Goal: Navigation & Orientation: Find specific page/section

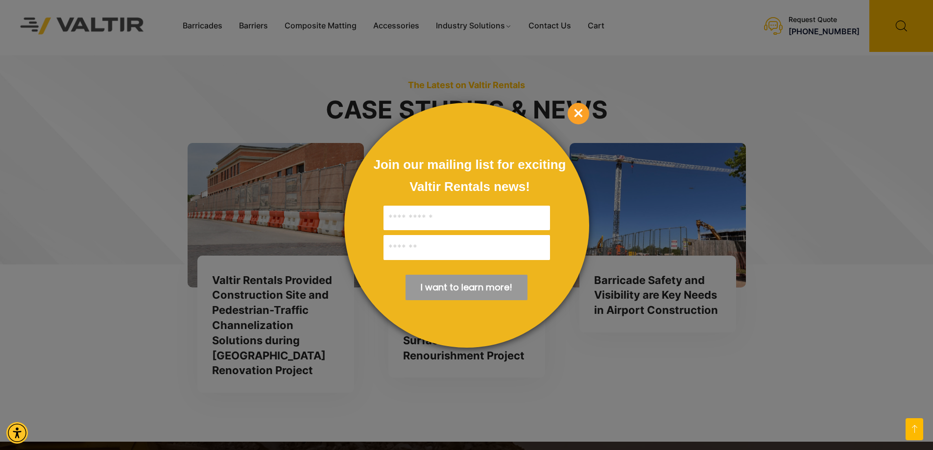
scroll to position [2742, 0]
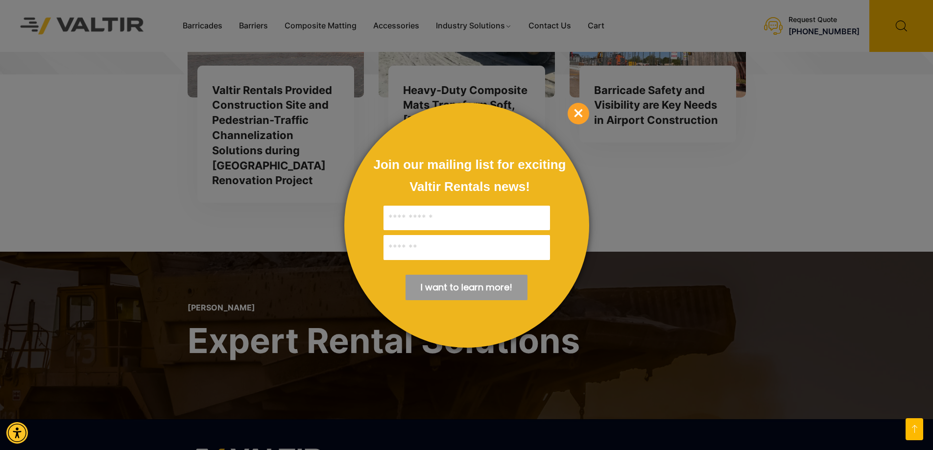
click at [578, 114] on span "×" at bounding box center [578, 114] width 22 height 22
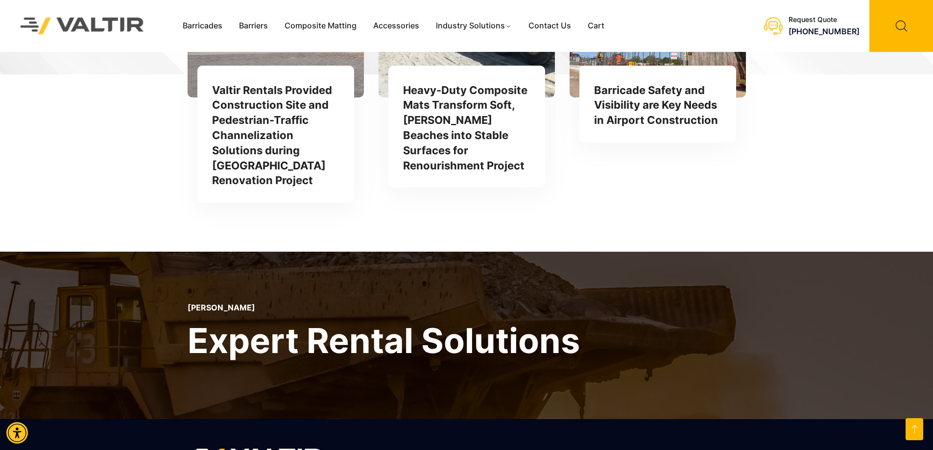
click at [69, 124] on div "The Latest on Valtir Rentals Case Studies & News Valtir Rentals Provided Constr…" at bounding box center [466, 58] width 933 height 386
click at [551, 29] on link "Contact Us" at bounding box center [549, 26] width 59 height 15
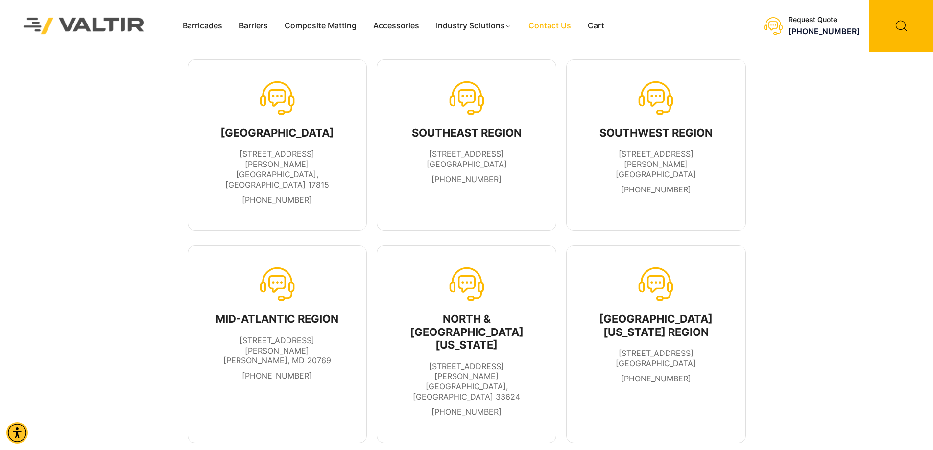
click at [113, 28] on img at bounding box center [84, 26] width 146 height 42
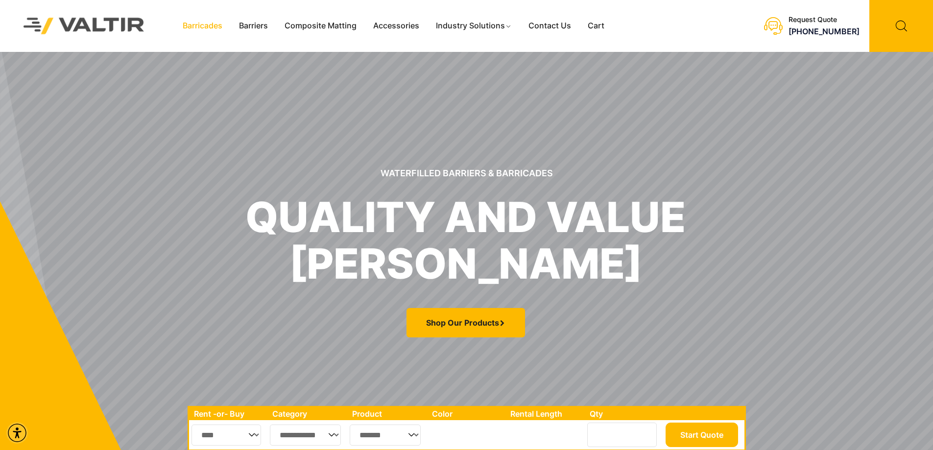
click at [195, 22] on link "Barricades" at bounding box center [202, 26] width 56 height 15
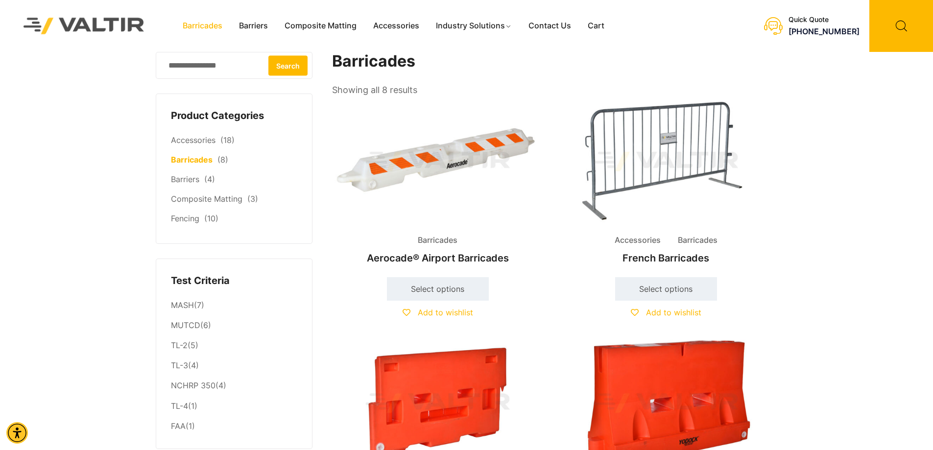
click at [78, 25] on img at bounding box center [84, 26] width 146 height 42
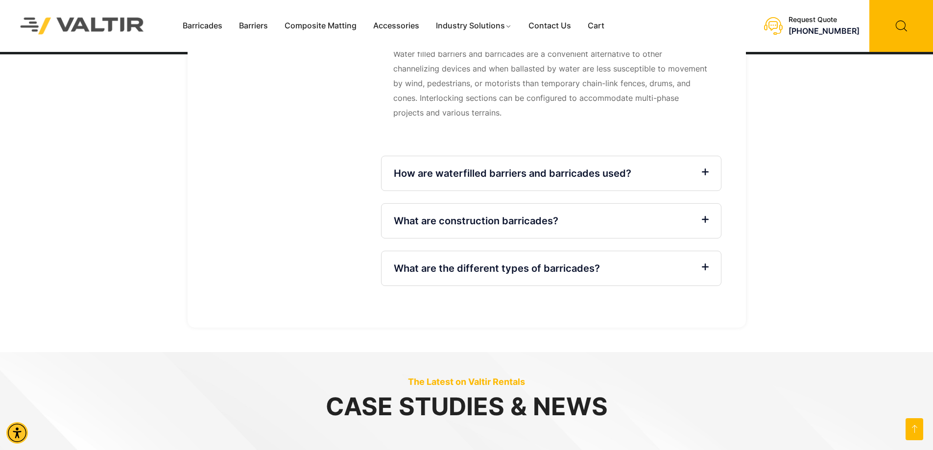
scroll to position [2399, 0]
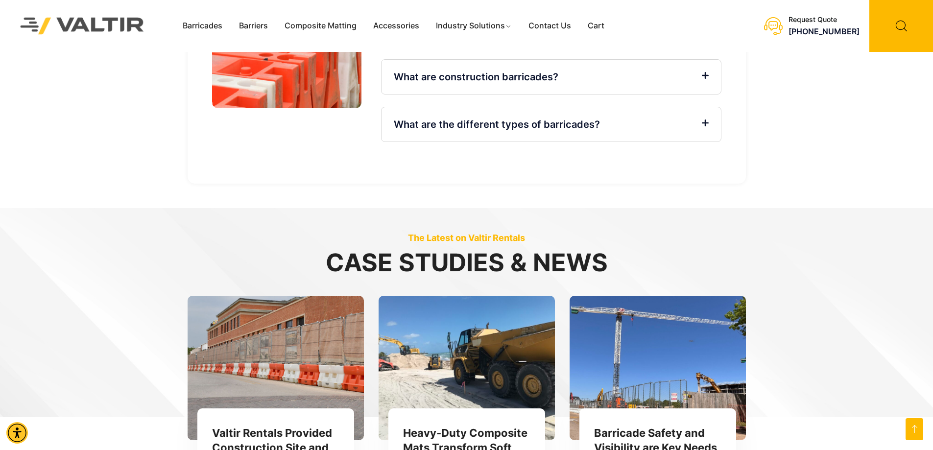
click at [19, 17] on img at bounding box center [82, 25] width 150 height 43
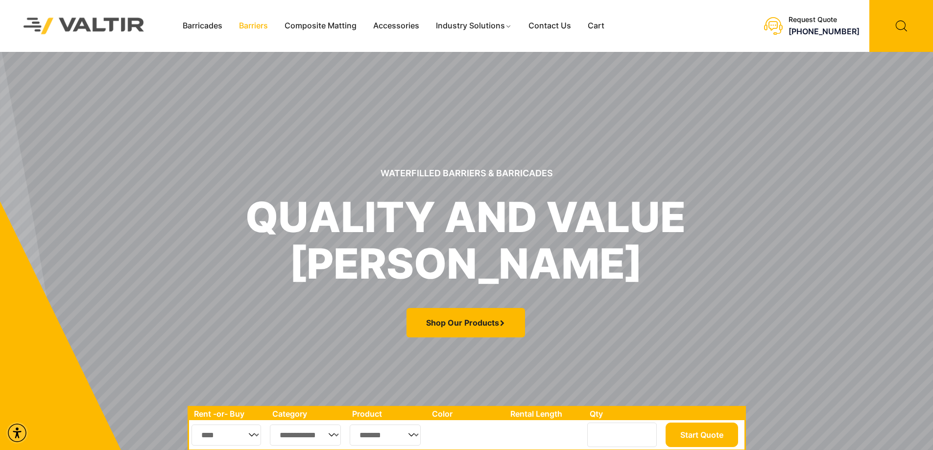
click at [250, 26] on link "Barriers" at bounding box center [254, 26] width 46 height 15
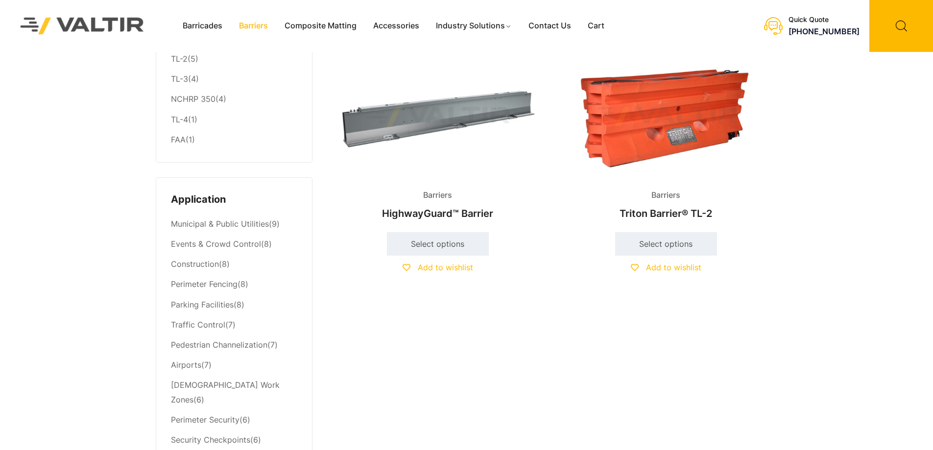
scroll to position [294, 0]
